Goal: Information Seeking & Learning: Learn about a topic

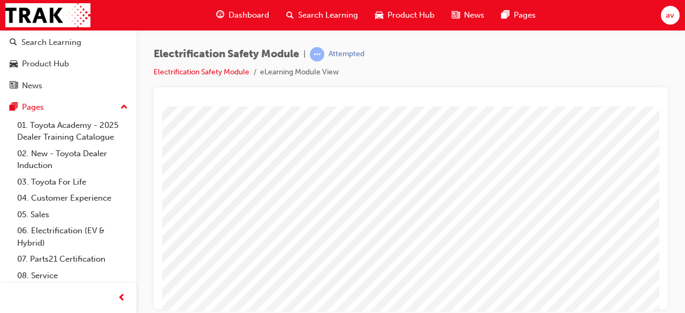
scroll to position [64, 86]
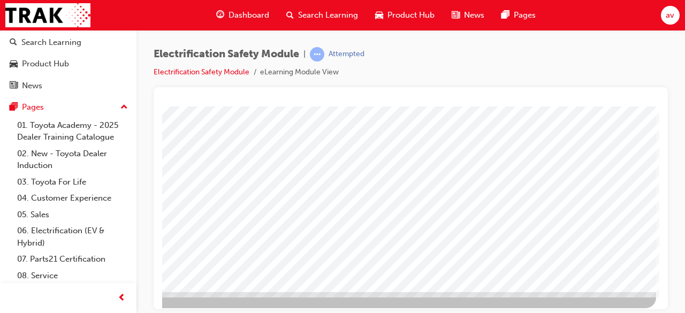
scroll to position [204, 239]
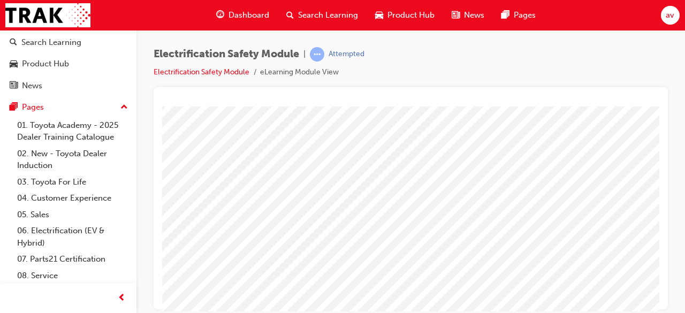
scroll to position [86, 107]
click at [659, 108] on div at bounding box center [411, 198] width 514 height 222
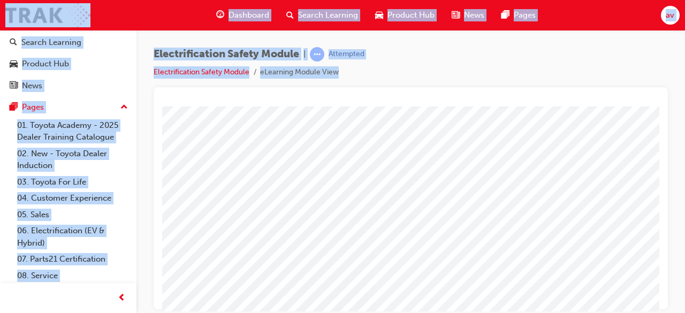
click at [659, 108] on div at bounding box center [411, 198] width 514 height 222
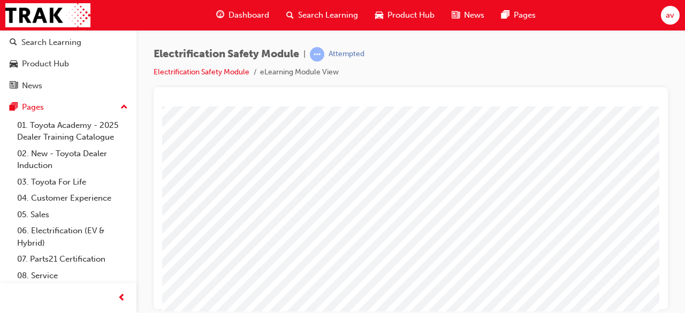
scroll to position [86, 239]
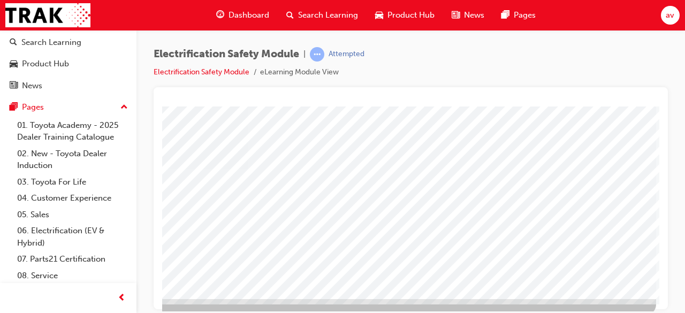
scroll to position [204, 239]
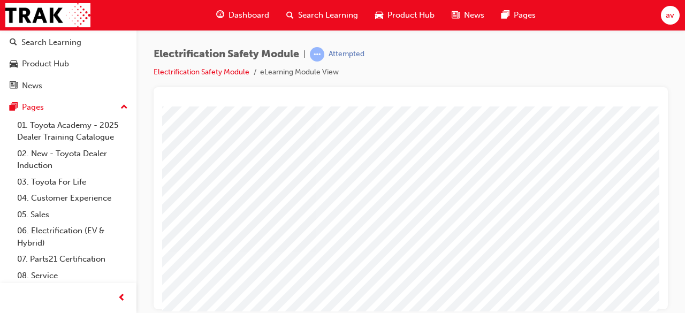
scroll to position [107, 171]
drag, startPoint x: 643, startPoint y: 305, endPoint x: 845, endPoint y: 177, distance: 239.1
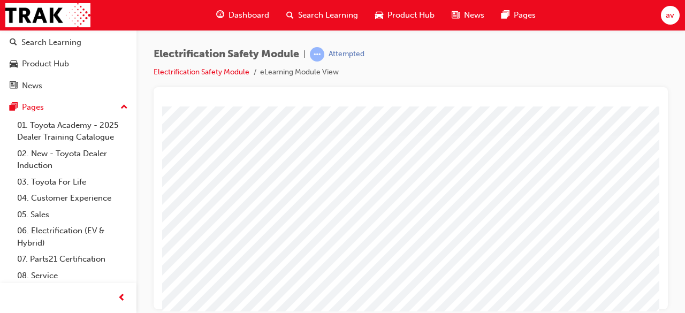
scroll to position [0, 171]
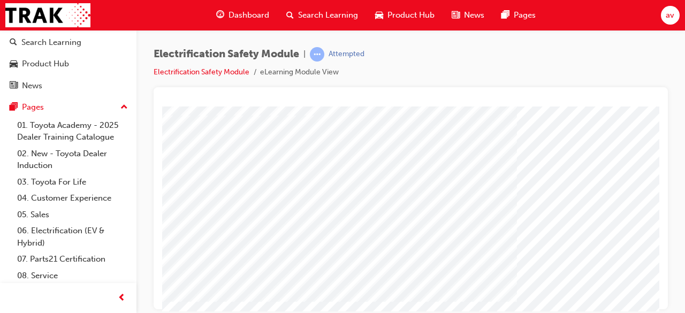
click at [655, 39] on html "Loading..." at bounding box center [410, 37] width 497 height 4
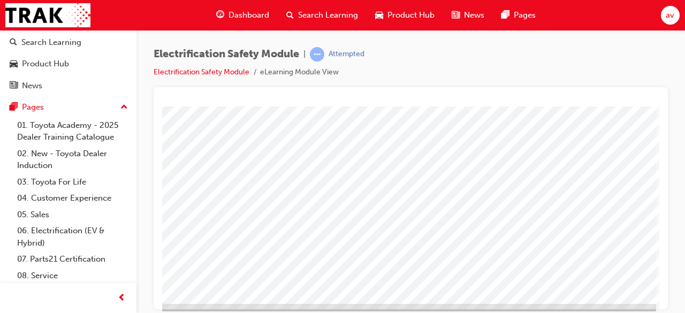
scroll to position [193, 239]
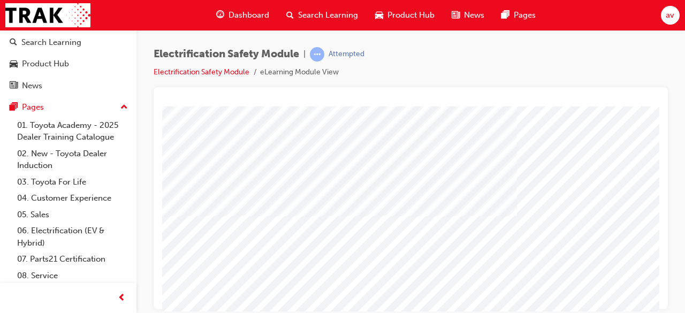
scroll to position [204, 0]
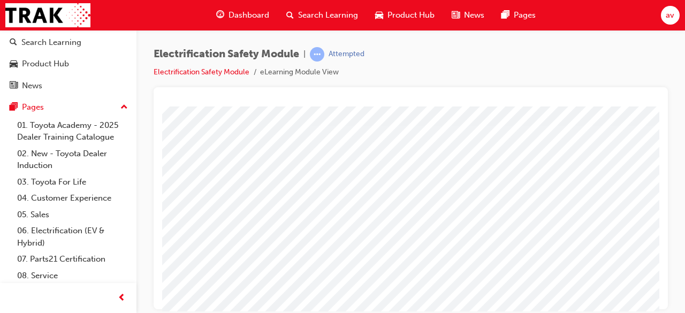
scroll to position [12, 171]
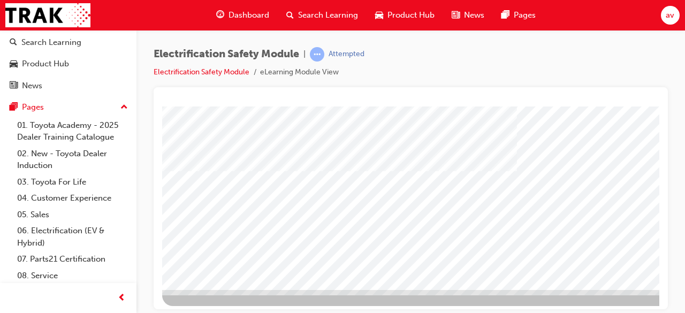
scroll to position [204, 0]
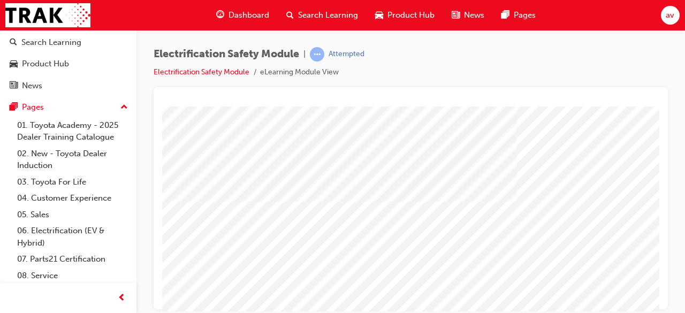
scroll to position [193, 0]
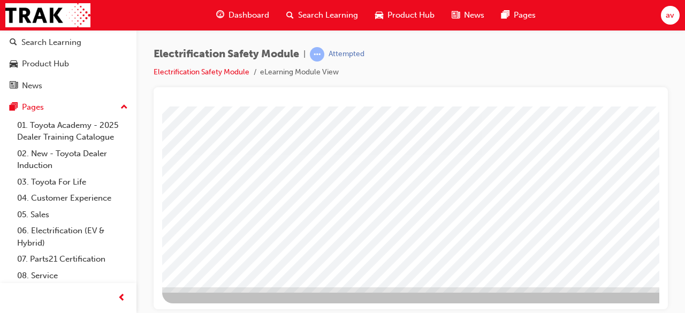
scroll to position [204, 239]
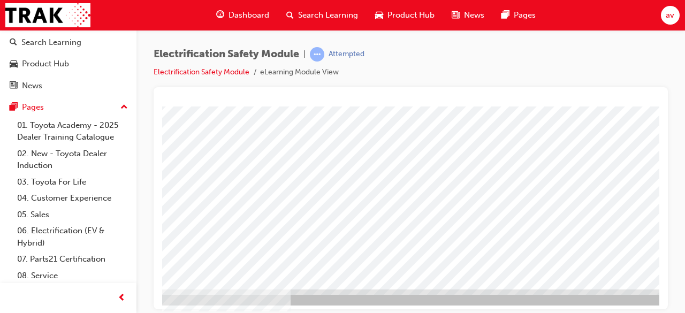
scroll to position [204, 193]
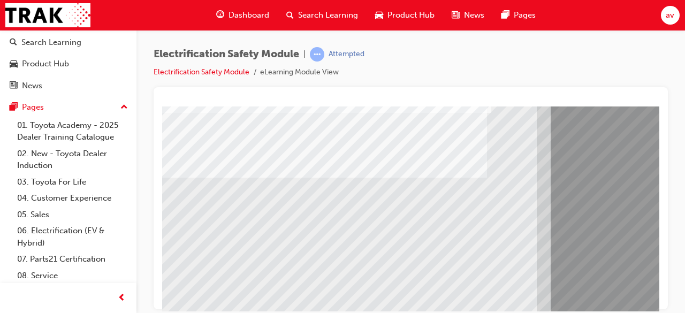
scroll to position [128, 0]
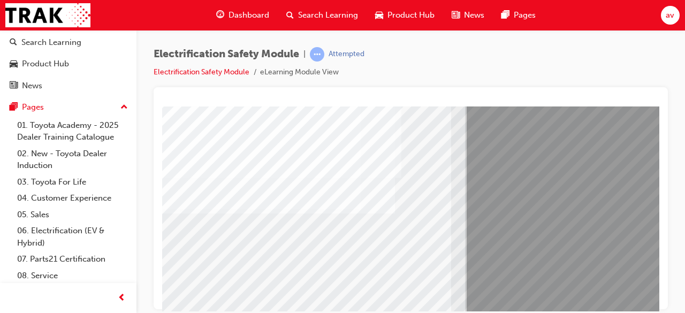
scroll to position [107, 164]
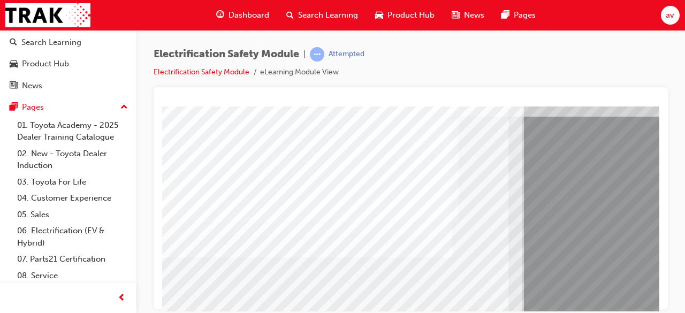
scroll to position [64, 28]
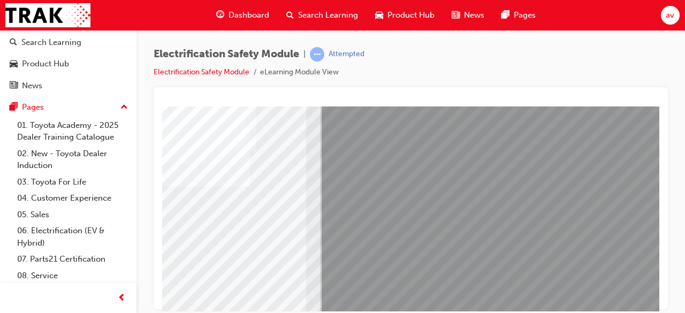
scroll to position [150, 239]
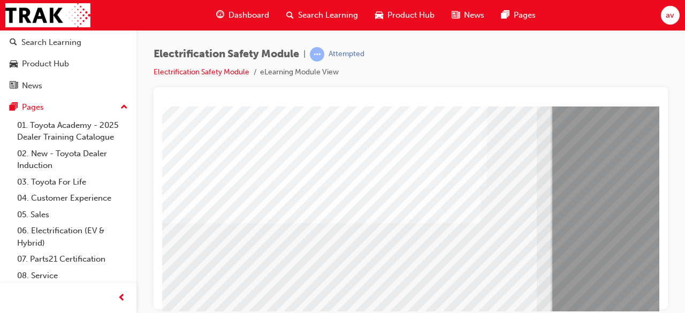
scroll to position [107, 0]
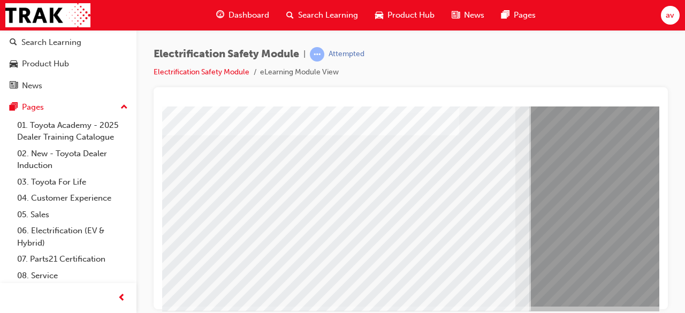
scroll to position [185, 239]
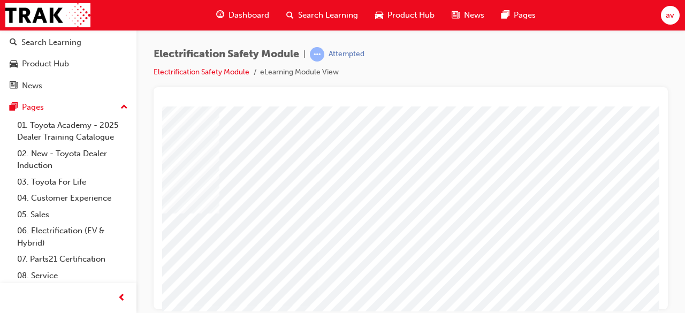
scroll to position [64, 178]
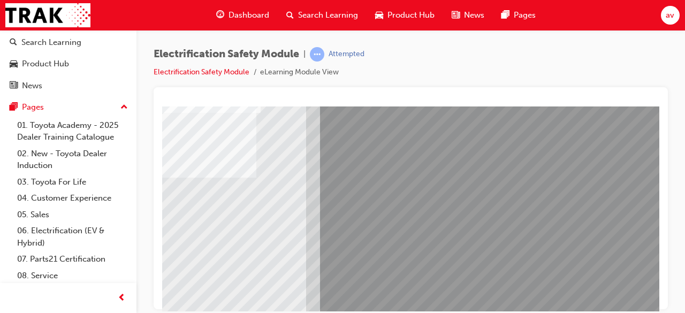
scroll to position [107, 0]
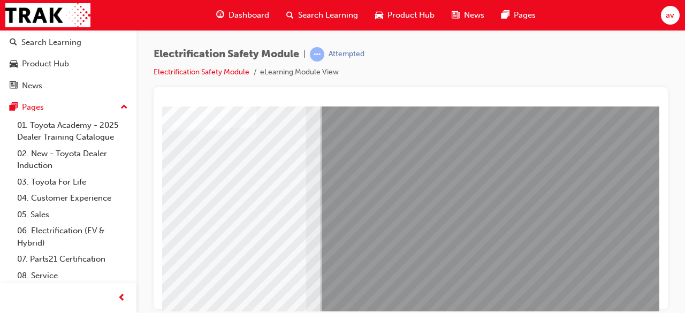
scroll to position [193, 239]
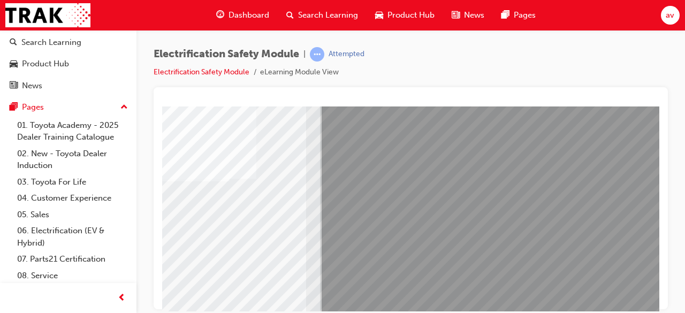
scroll to position [204, 239]
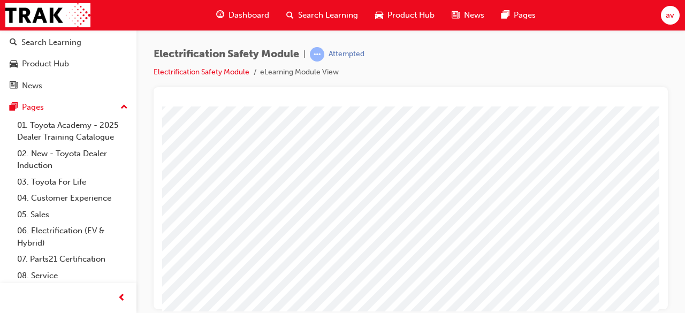
scroll to position [128, 228]
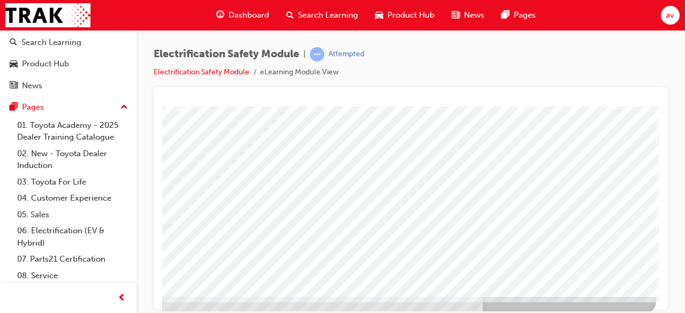
scroll to position [204, 239]
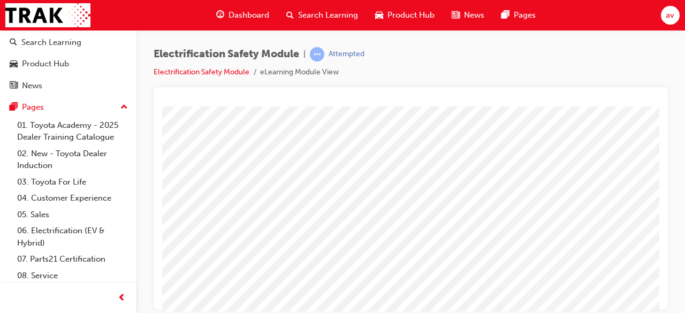
scroll to position [193, 214]
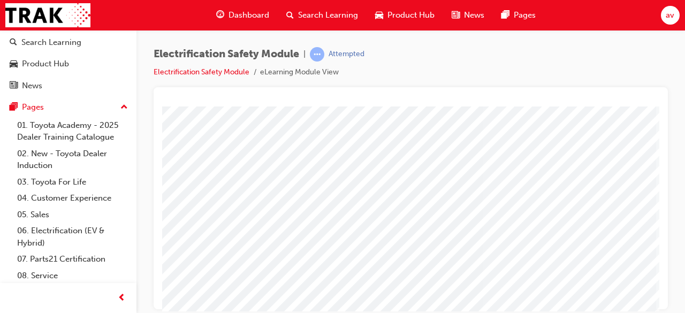
scroll to position [86, 239]
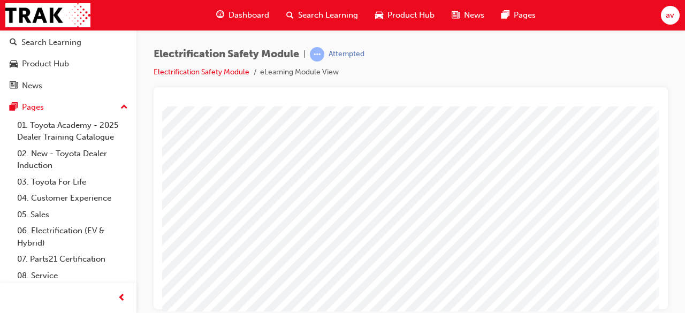
scroll to position [204, 239]
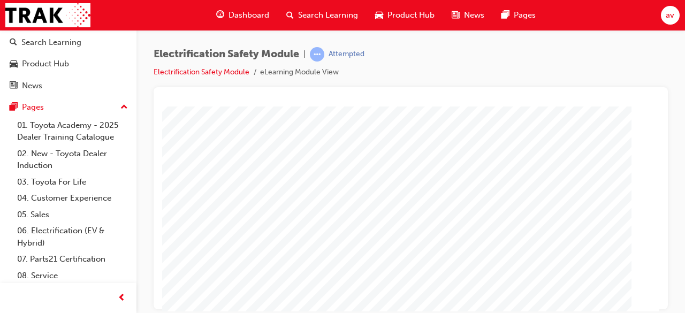
scroll to position [204, 0]
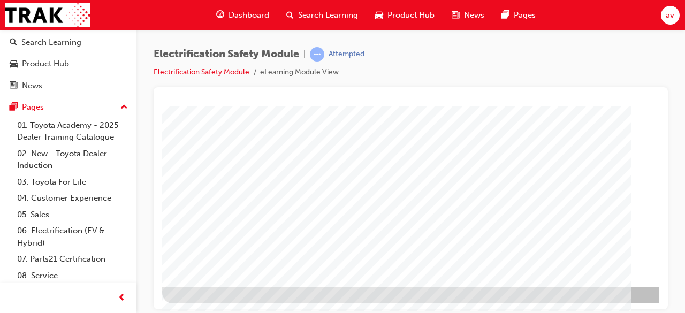
click at [613, 311] on div "Electrification Safety Module | Attempted Electrification Safety Module eLearni…" at bounding box center [342, 156] width 685 height 313
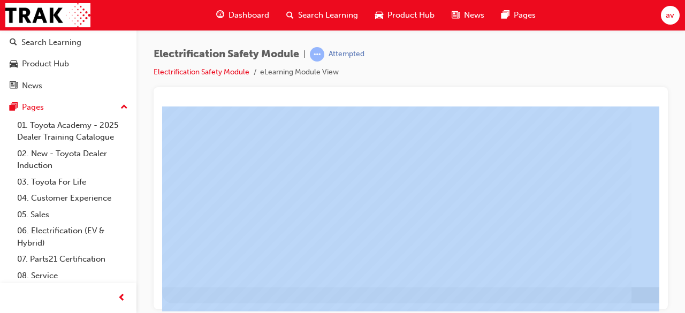
click at [613, 311] on div "Electrification Safety Module | Attempted Electrification Safety Module eLearni…" at bounding box center [342, 156] width 685 height 313
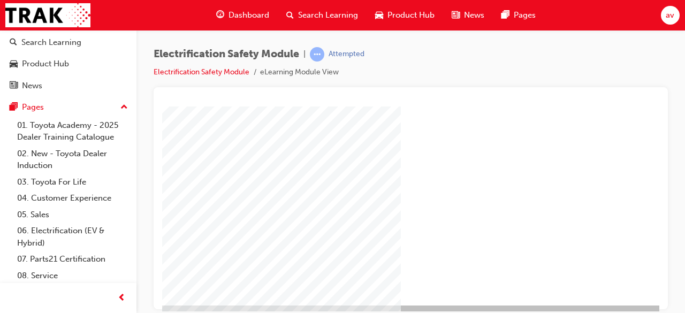
scroll to position [204, 239]
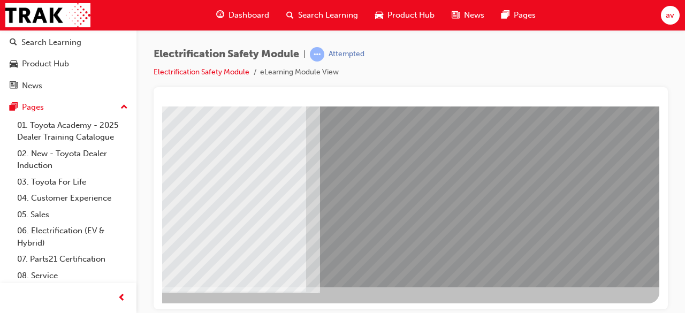
scroll to position [0, 0]
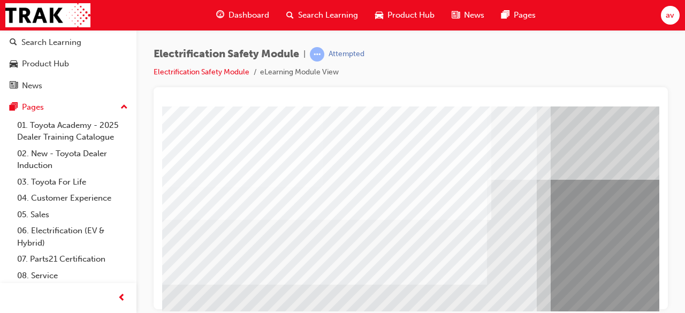
click at [660, 297] on div at bounding box center [411, 198] width 514 height 222
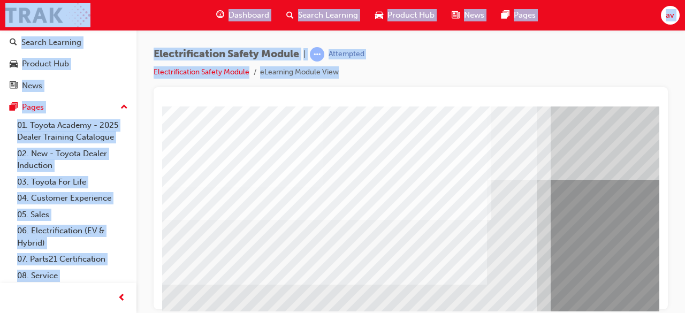
click at [660, 297] on div at bounding box center [411, 198] width 514 height 222
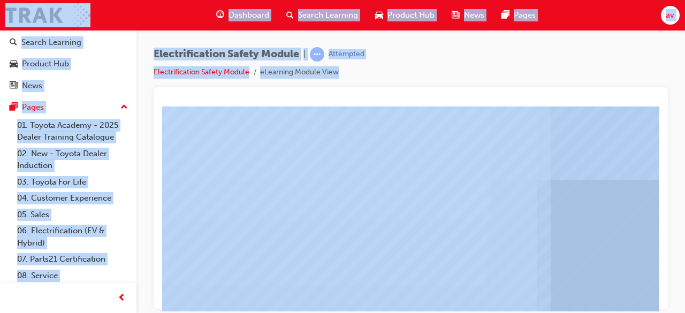
click at [660, 297] on div at bounding box center [411, 198] width 514 height 222
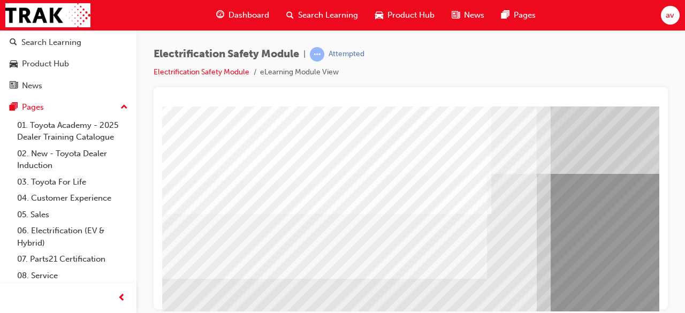
scroll to position [178, 0]
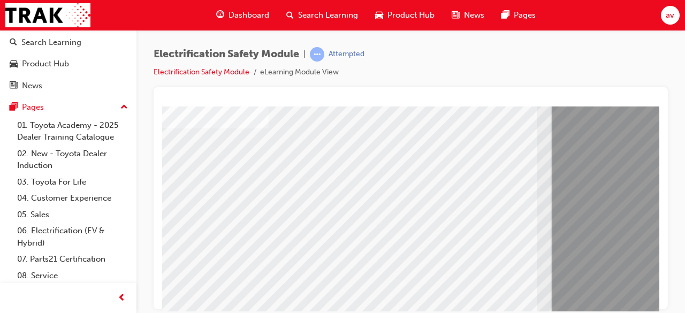
scroll to position [6, 0]
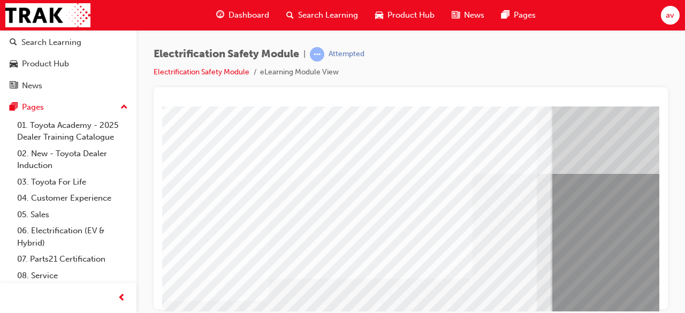
click at [659, 140] on div at bounding box center [411, 198] width 514 height 222
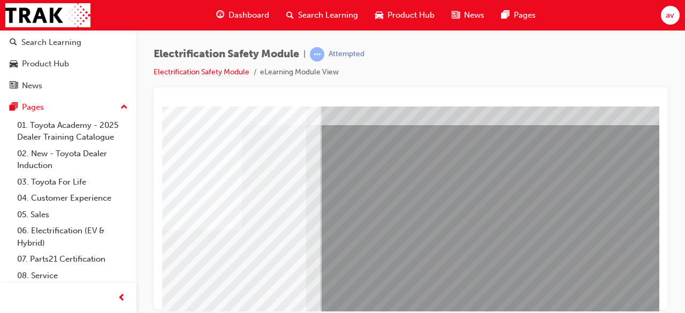
scroll to position [55, 0]
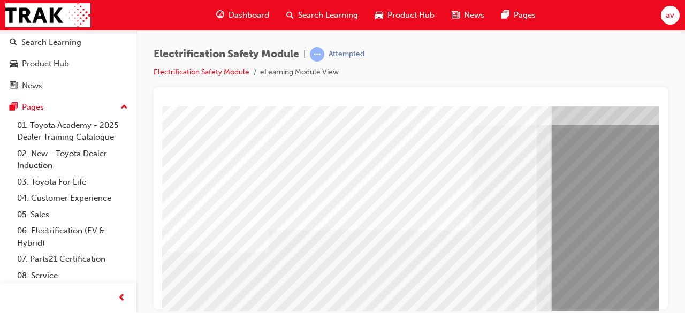
click at [661, 288] on div at bounding box center [411, 198] width 514 height 222
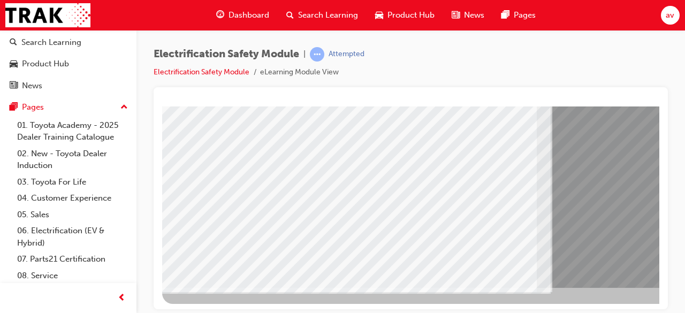
scroll to position [204, 0]
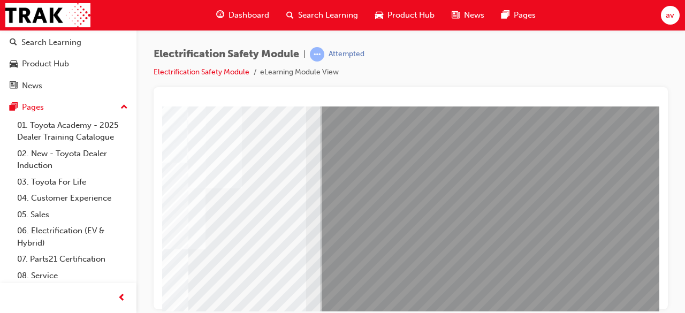
scroll to position [96, 0]
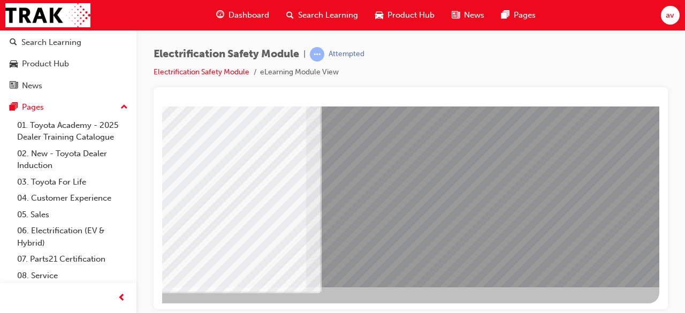
scroll to position [204, 0]
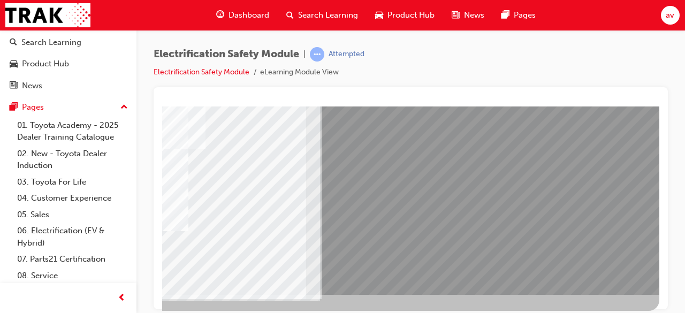
scroll to position [203, 239]
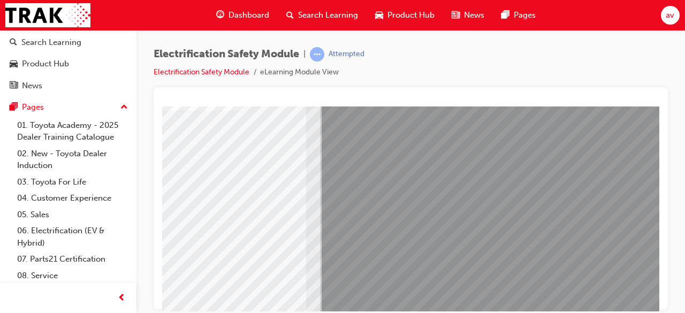
scroll to position [204, 239]
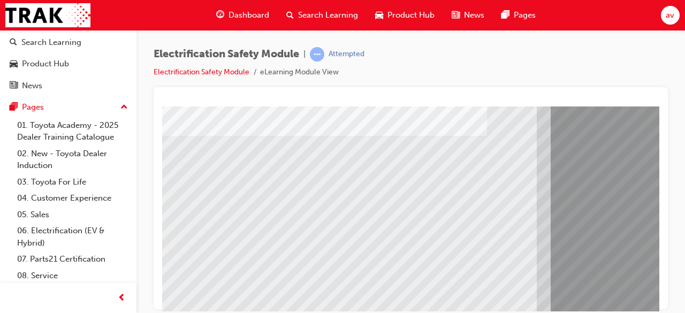
scroll to position [150, 0]
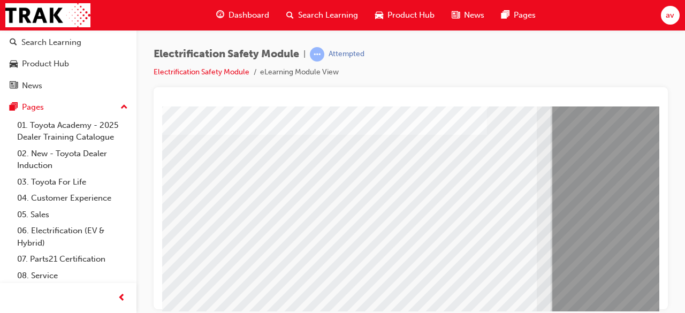
click at [660, 123] on div at bounding box center [411, 198] width 514 height 222
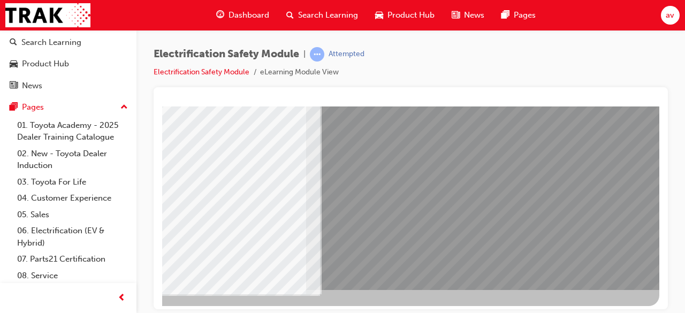
scroll to position [204, 239]
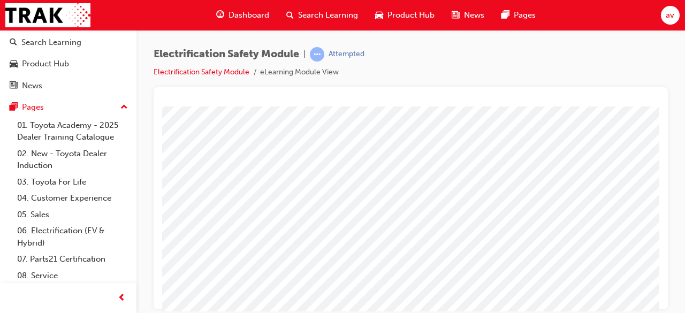
scroll to position [204, 0]
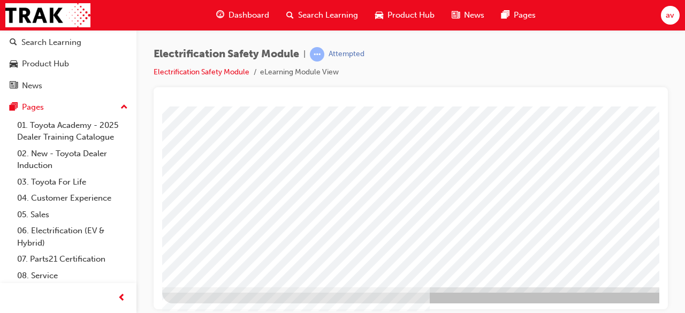
drag, startPoint x: 654, startPoint y: 299, endPoint x: 831, endPoint y: 327, distance: 178.8
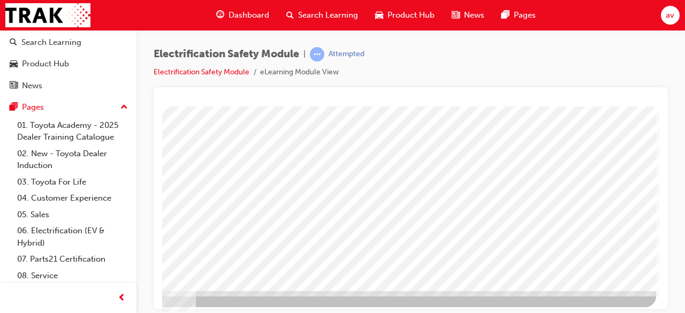
scroll to position [204, 239]
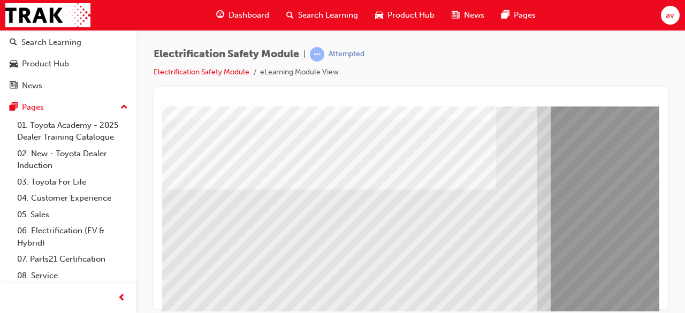
scroll to position [135, 0]
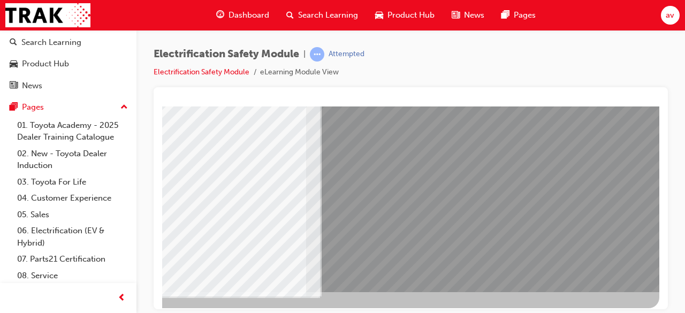
scroll to position [27, 239]
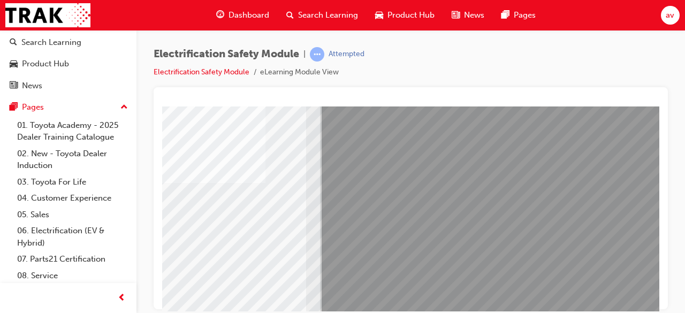
scroll to position [107, 0]
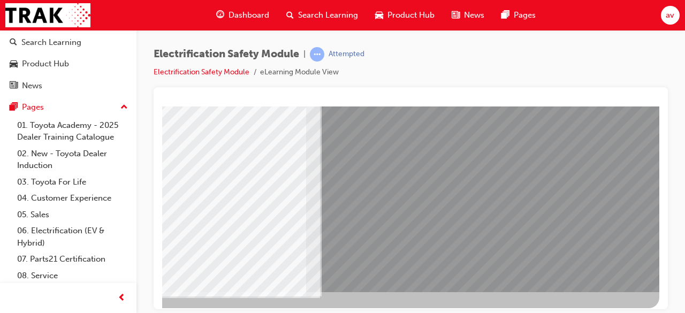
scroll to position [204, 239]
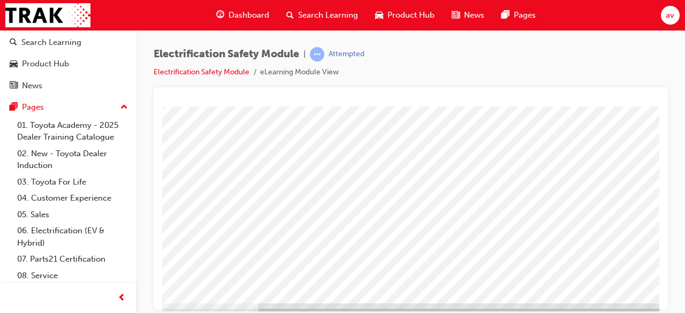
scroll to position [193, 171]
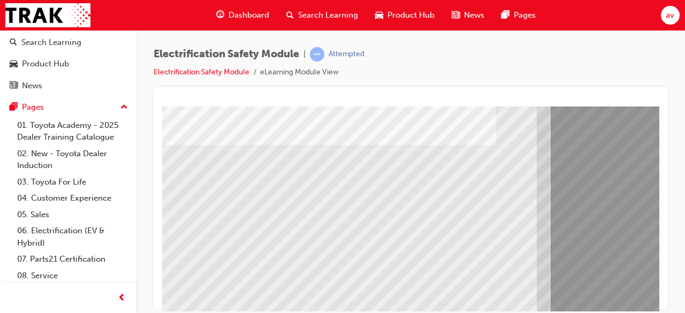
scroll to position [150, 0]
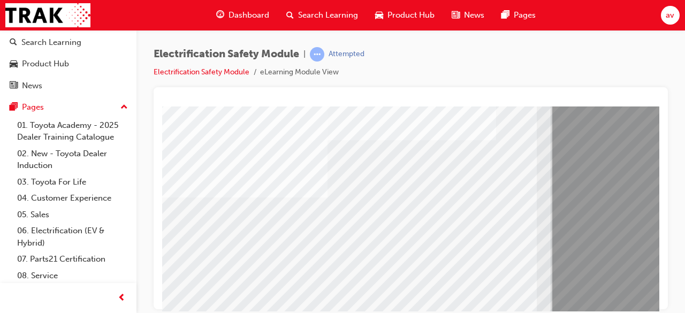
drag, startPoint x: 643, startPoint y: 299, endPoint x: 642, endPoint y: 309, distance: 10.7
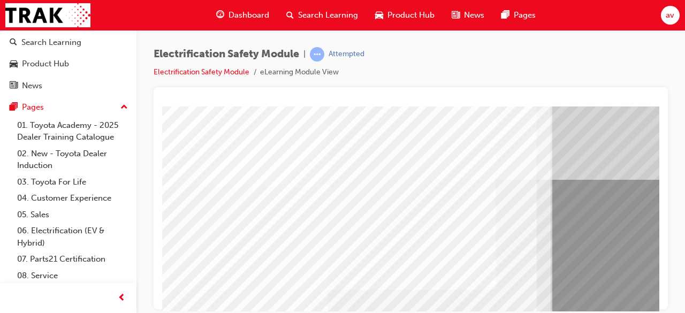
scroll to position [172, 0]
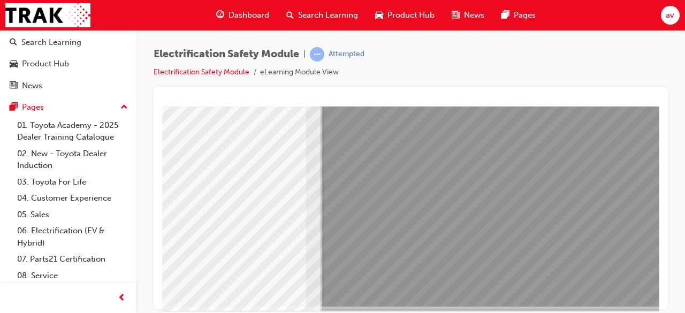
scroll to position [204, 239]
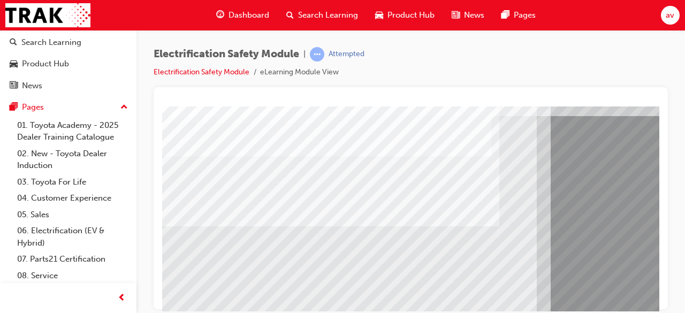
scroll to position [86, 0]
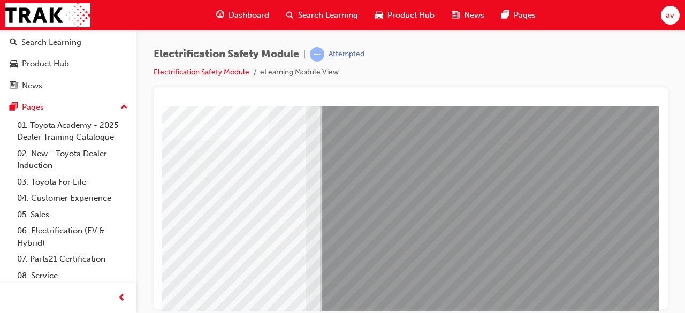
scroll to position [150, 0]
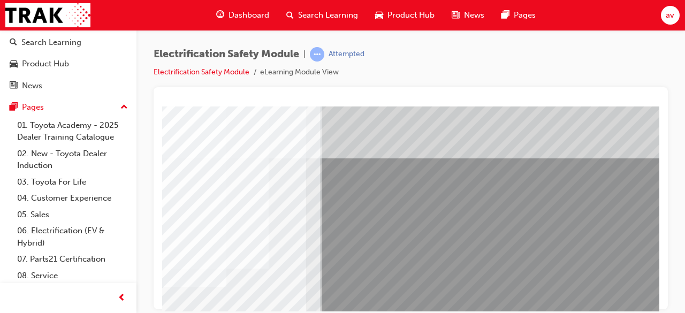
scroll to position [194, 239]
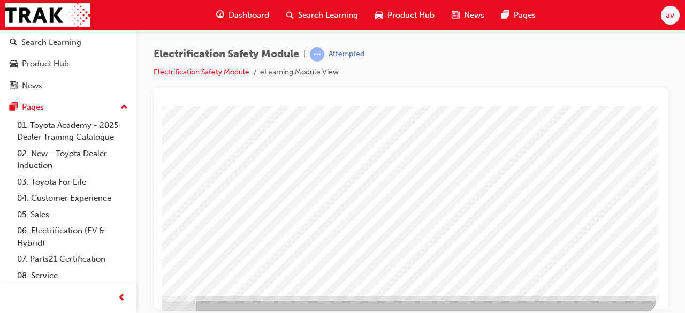
scroll to position [204, 239]
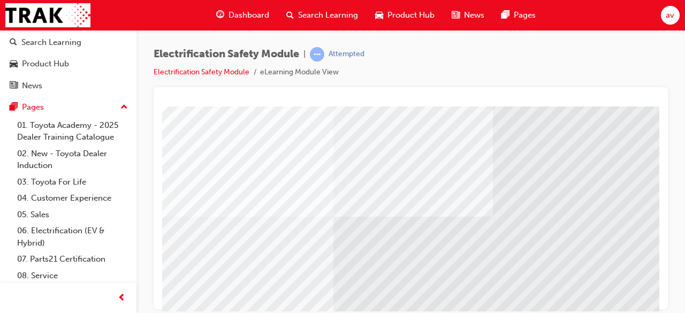
scroll to position [93, 43]
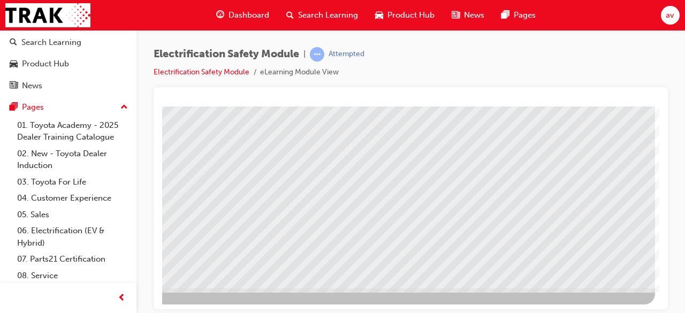
scroll to position [204, 239]
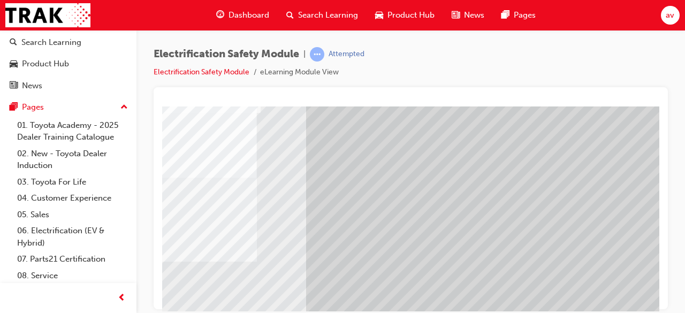
scroll to position [107, 0]
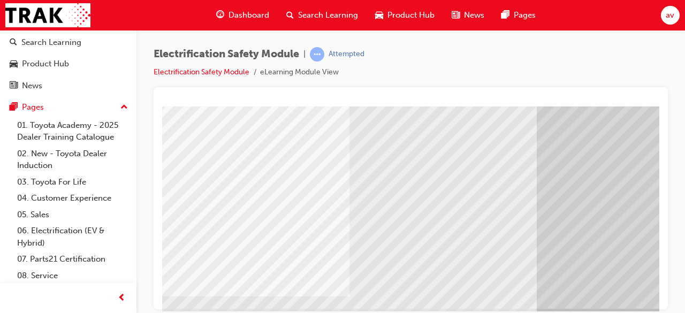
scroll to position [204, 0]
